Goal: Find specific page/section: Find specific page/section

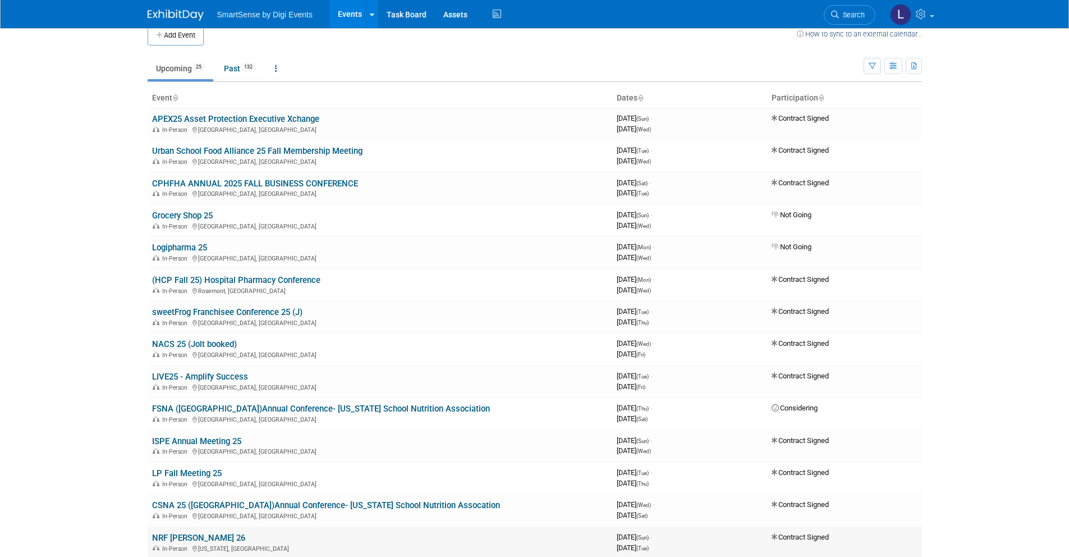
scroll to position [226, 0]
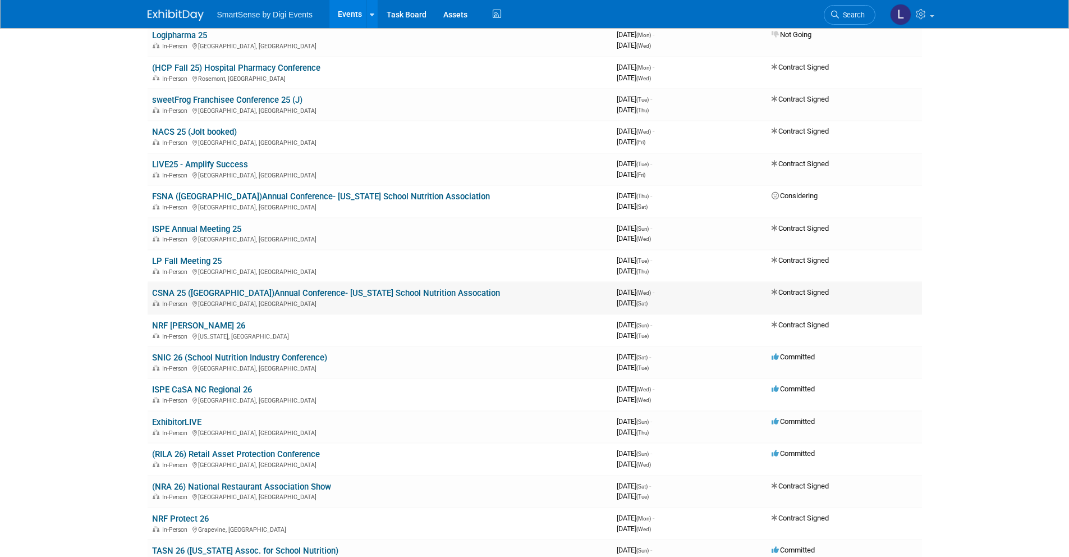
click at [205, 292] on link "CSNA 25 ([GEOGRAPHIC_DATA])Annual Conference- [US_STATE] School Nutrition Assoc…" at bounding box center [326, 293] width 348 height 10
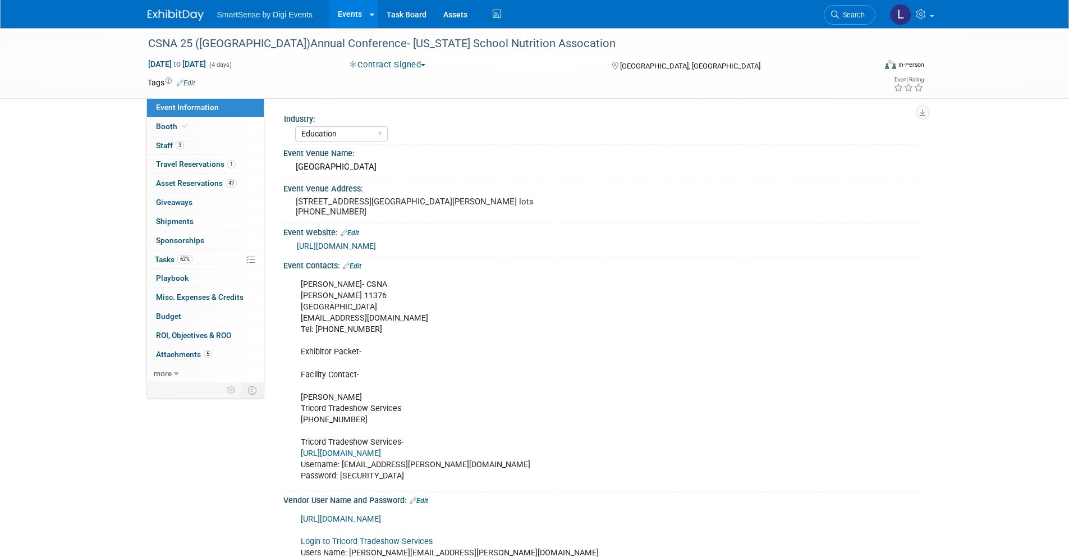
select select "Education"
click at [182, 126] on icon at bounding box center [185, 126] width 6 height 6
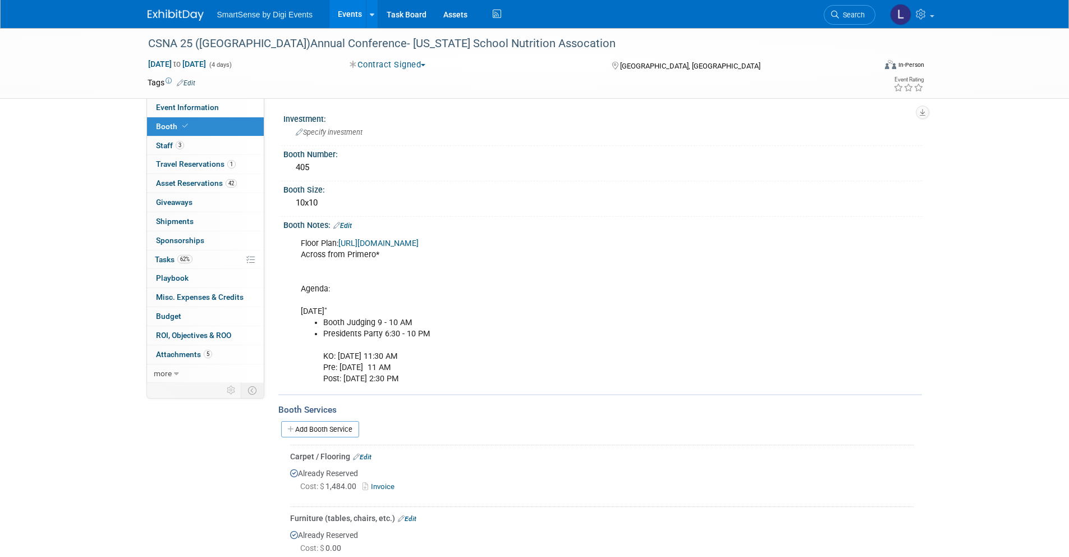
click at [99, 210] on div "CSNA 25 (CA)Annual Conference- California School Nutrition Assocation Oct 29, 2…" at bounding box center [534, 518] width 1069 height 981
